Goal: Check status

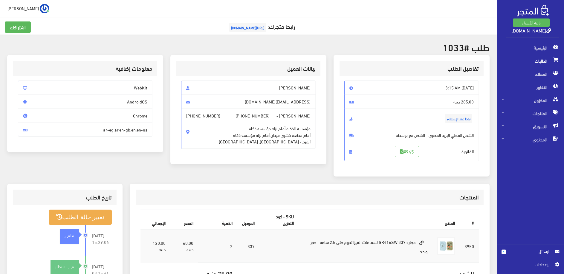
click at [450, 183] on div "تفاصيل الطلب Mon, Aug 11, 2025 3:15 AM 205.00 جنيه نقدا عند الإستلام #945" at bounding box center [411, 119] width 163 height 129
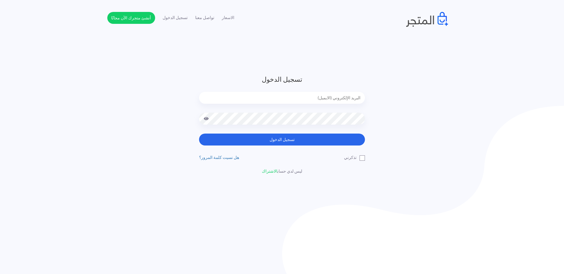
type input "tatohakjumia2018@gmail.com"
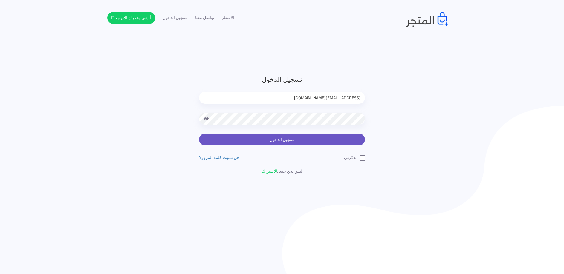
click at [323, 138] on button "تسجيل الدخول" at bounding box center [282, 140] width 166 height 12
